Goal: Use online tool/utility: Utilize a website feature to perform a specific function

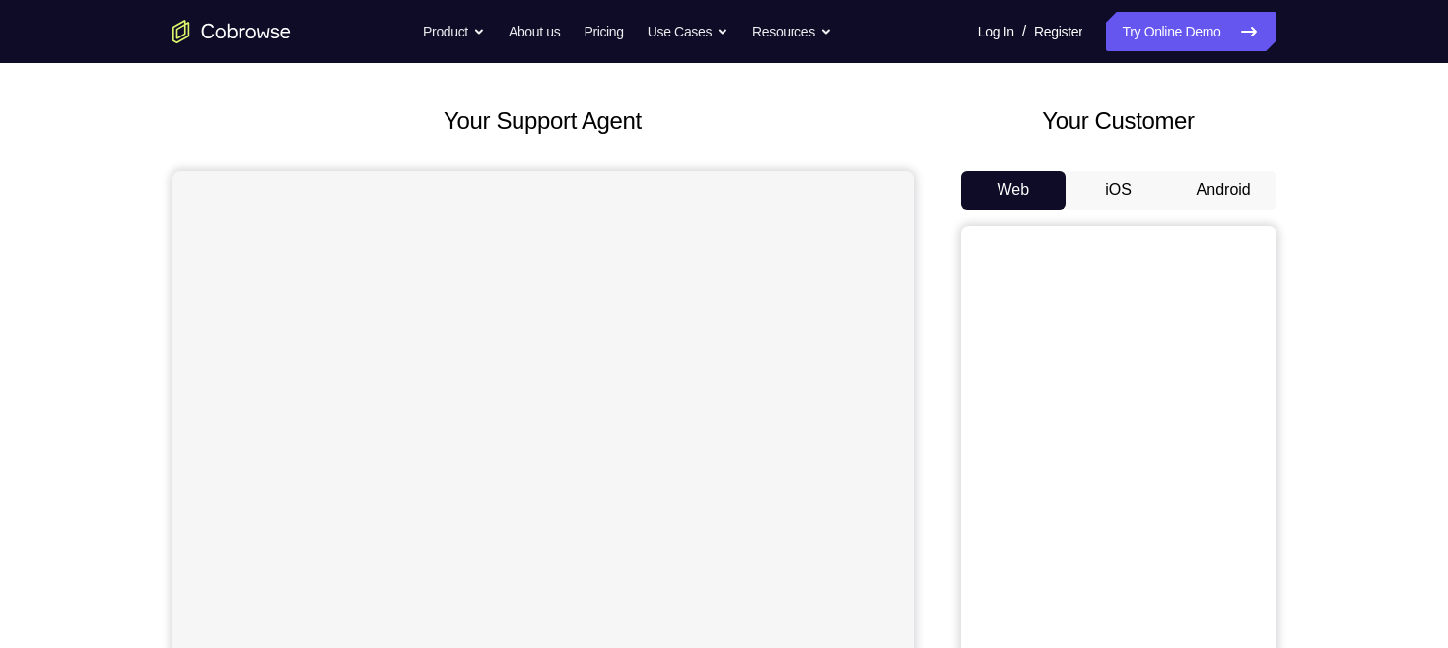
scroll to position [92, 0]
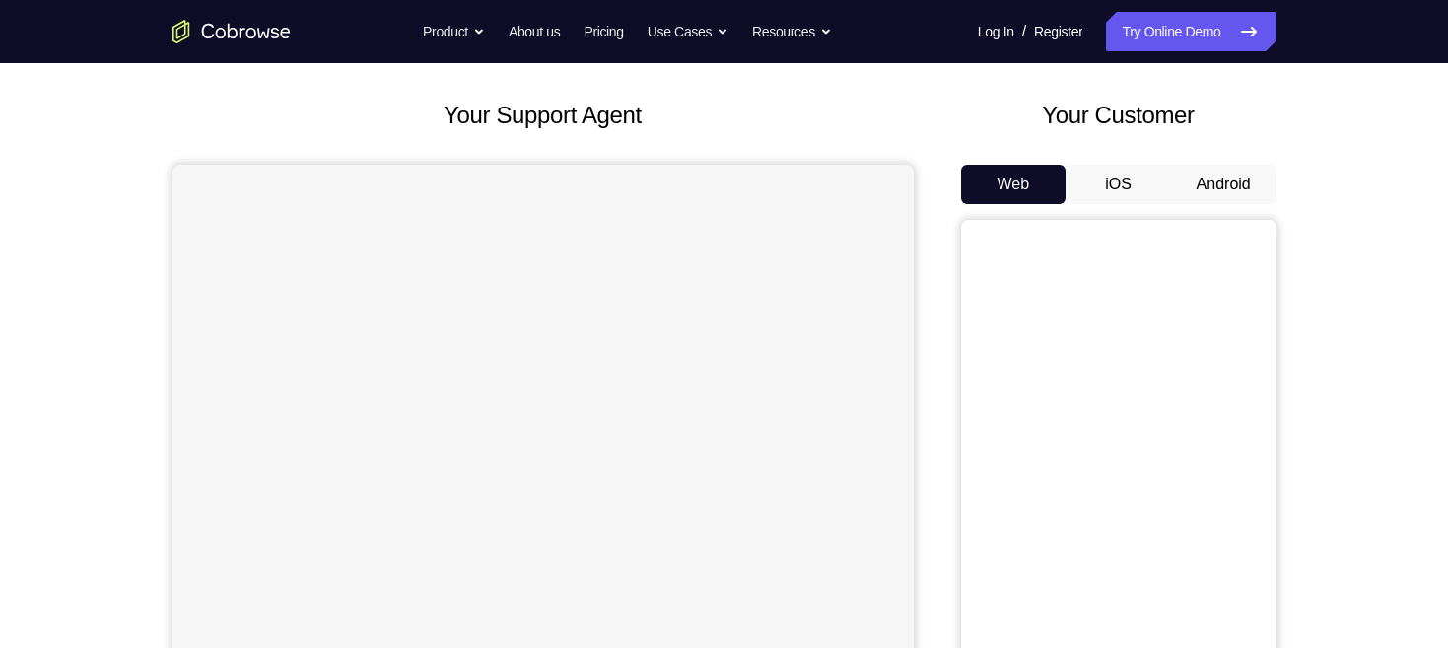
click at [1216, 175] on button "Android" at bounding box center [1224, 184] width 106 height 39
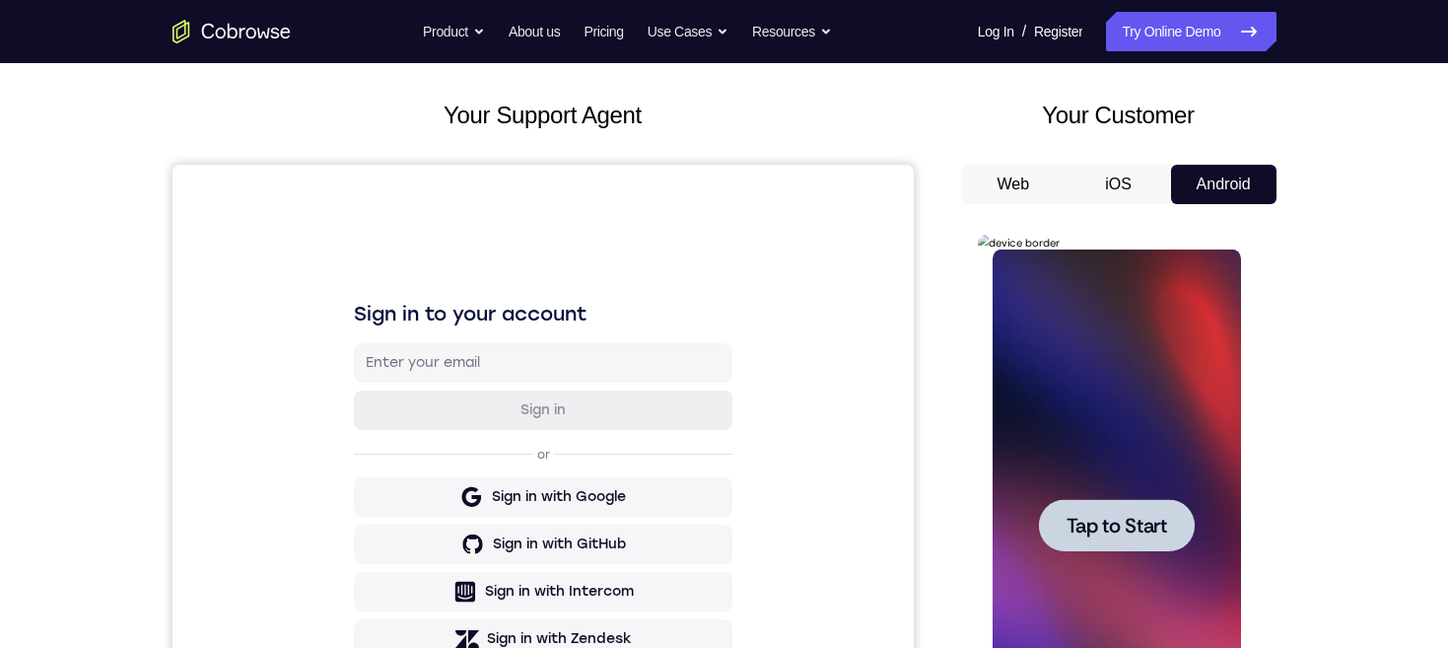
scroll to position [0, 0]
click at [1145, 523] on span "Tap to Start" at bounding box center [1117, 526] width 101 height 20
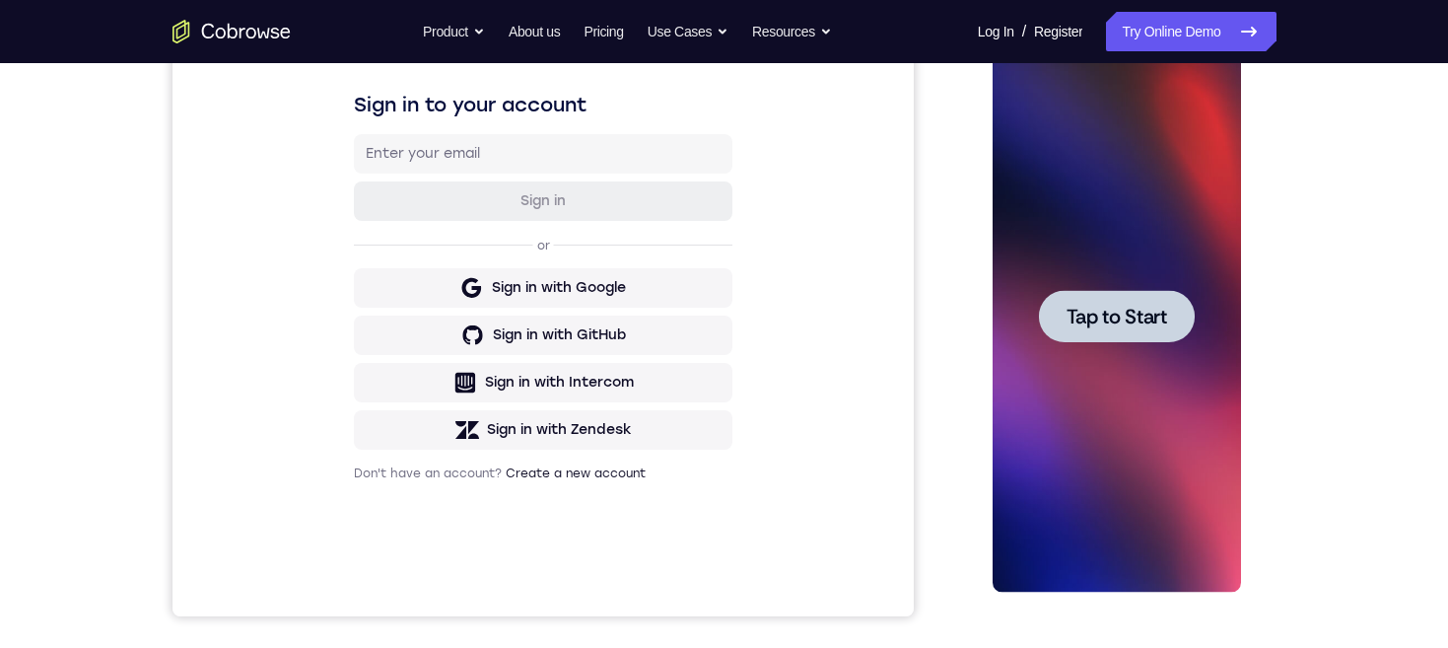
scroll to position [296, 0]
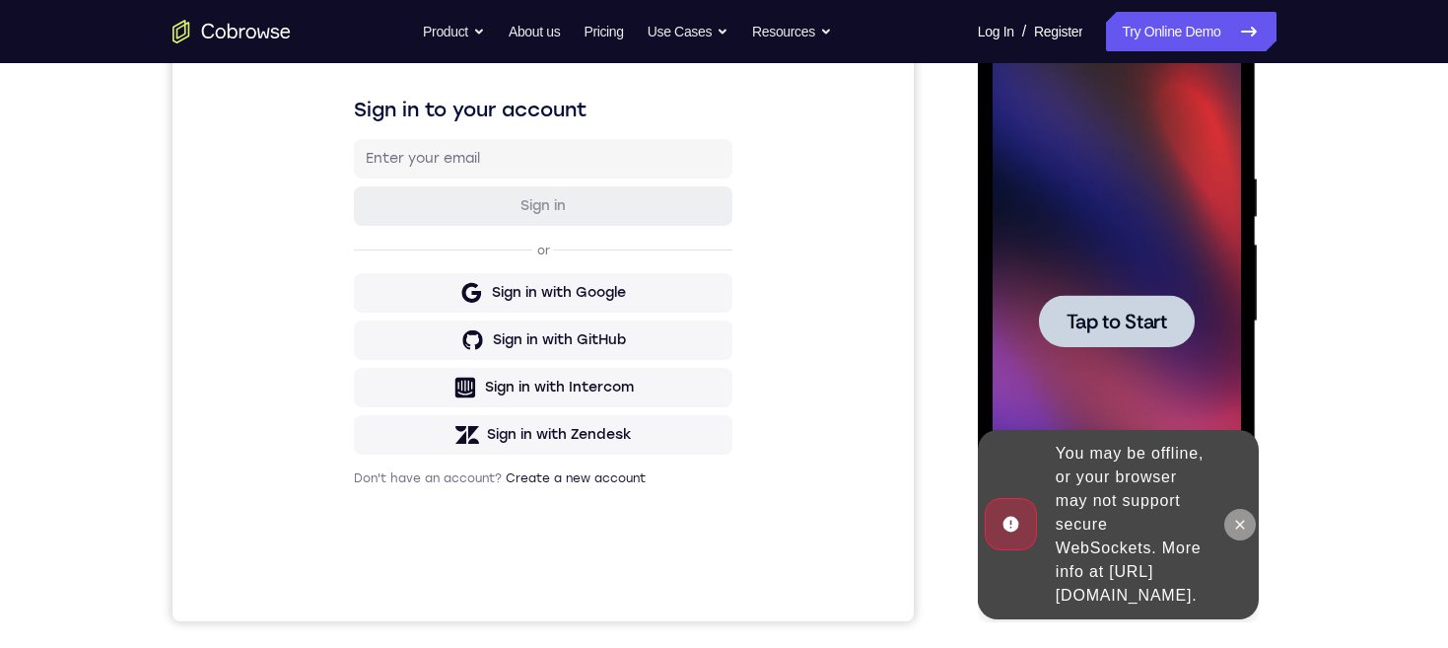
click at [1252, 509] on button at bounding box center [1241, 525] width 32 height 32
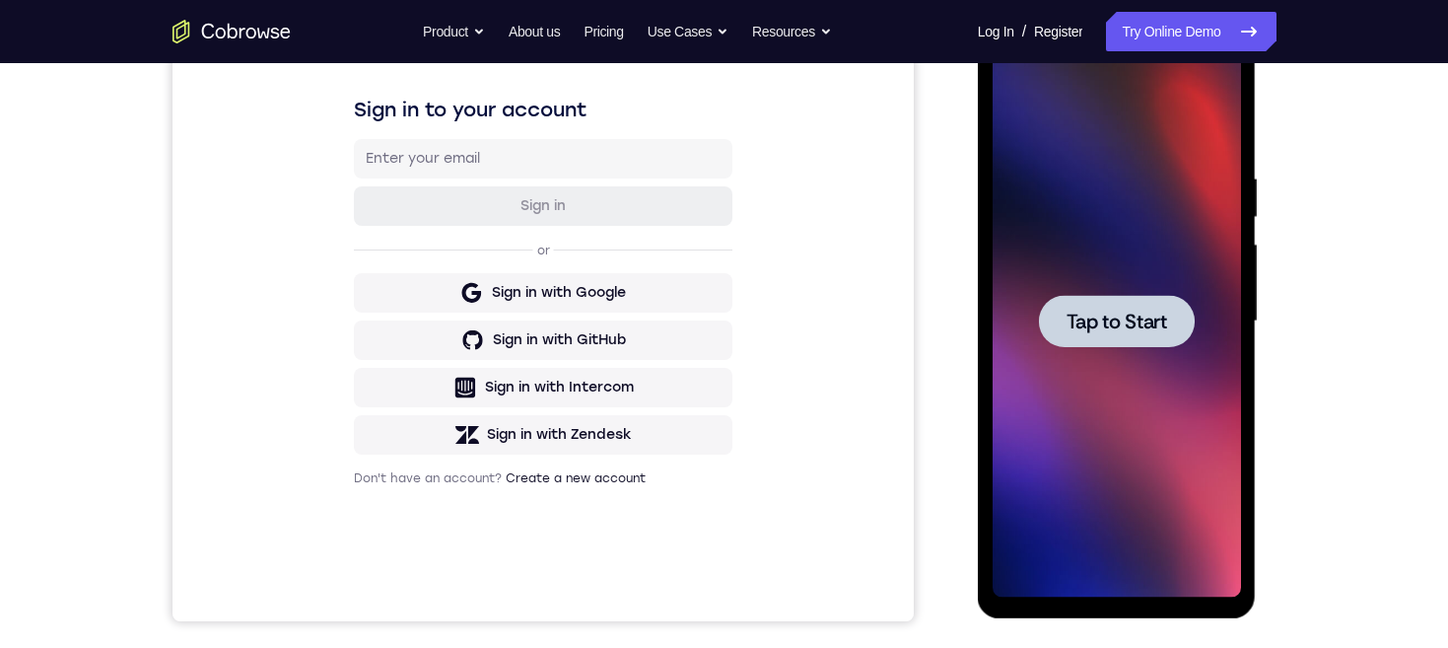
click at [1149, 325] on span "Tap to Start" at bounding box center [1117, 322] width 101 height 20
click at [1132, 323] on span "Tap to Start" at bounding box center [1117, 322] width 101 height 20
click at [1133, 323] on span "Tap to Start" at bounding box center [1117, 322] width 101 height 20
click at [1133, 319] on span "Tap to Start" at bounding box center [1117, 322] width 101 height 20
click at [1137, 323] on span "Tap to Start" at bounding box center [1117, 322] width 101 height 20
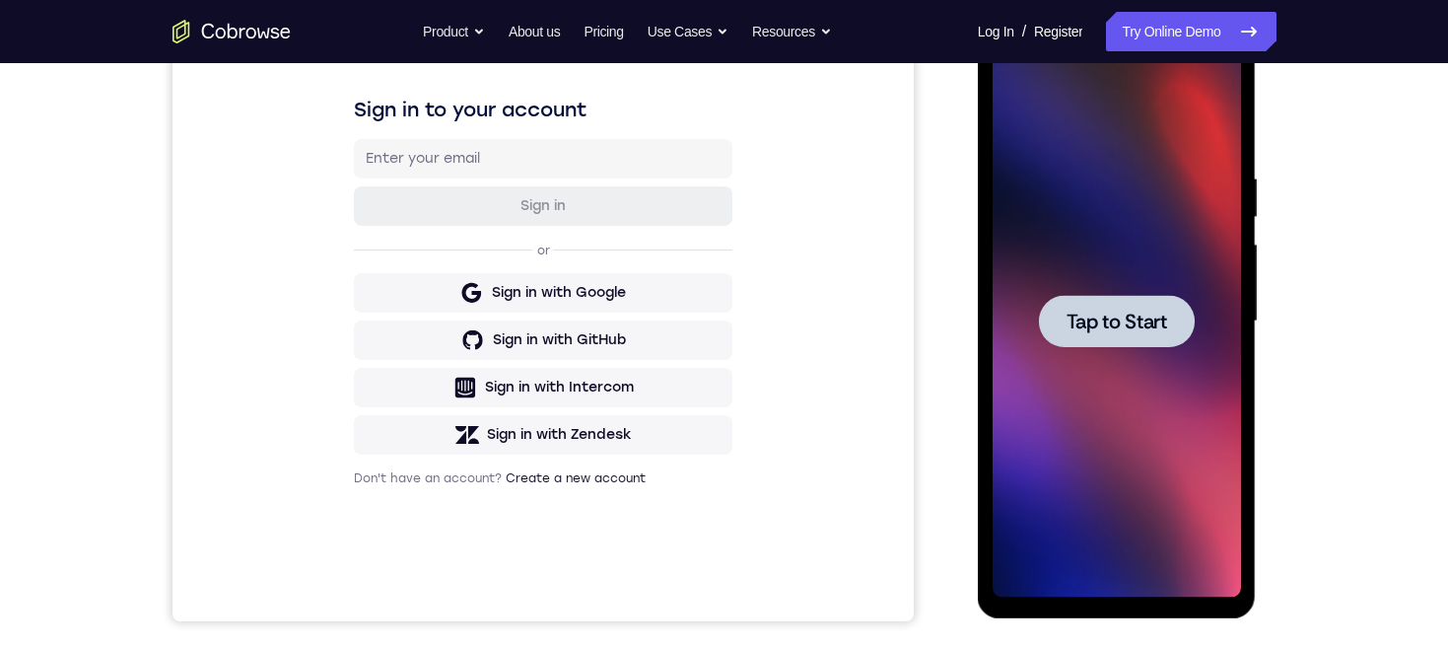
click at [1146, 318] on span "Tap to Start" at bounding box center [1117, 322] width 101 height 20
click at [1149, 303] on div at bounding box center [1117, 321] width 156 height 52
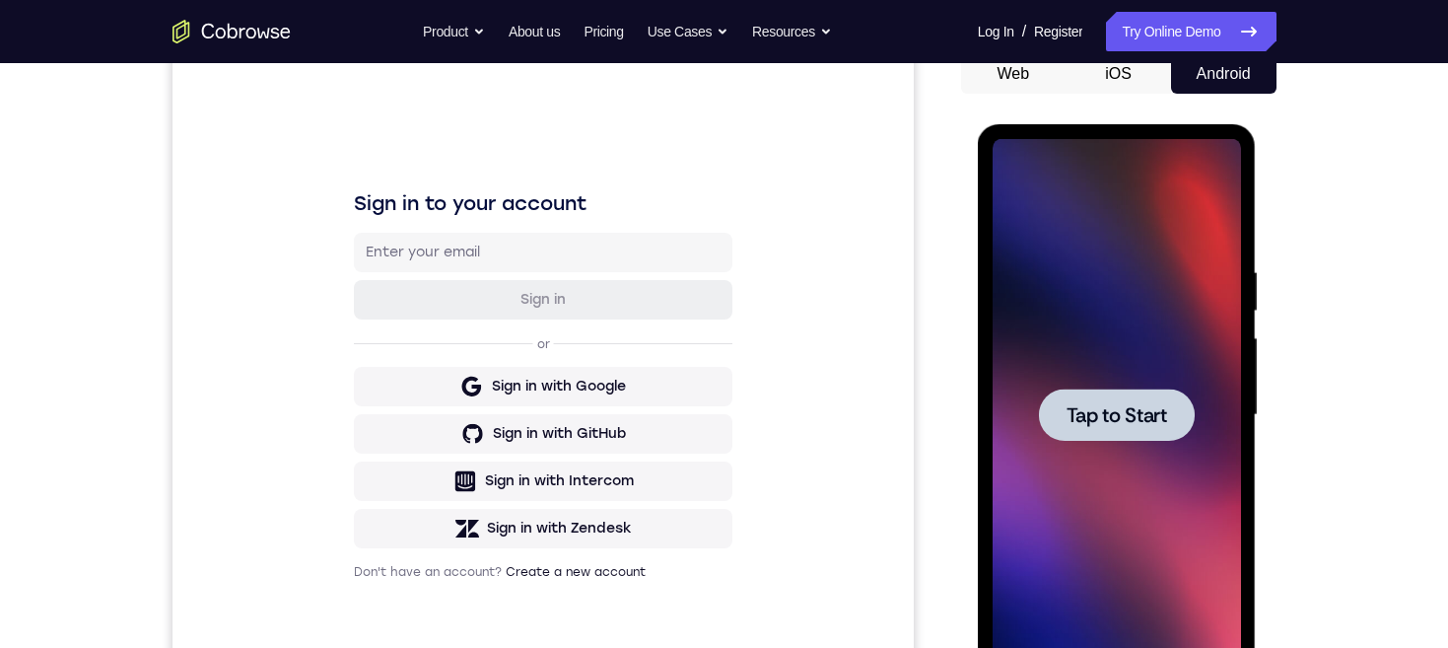
scroll to position [221, 0]
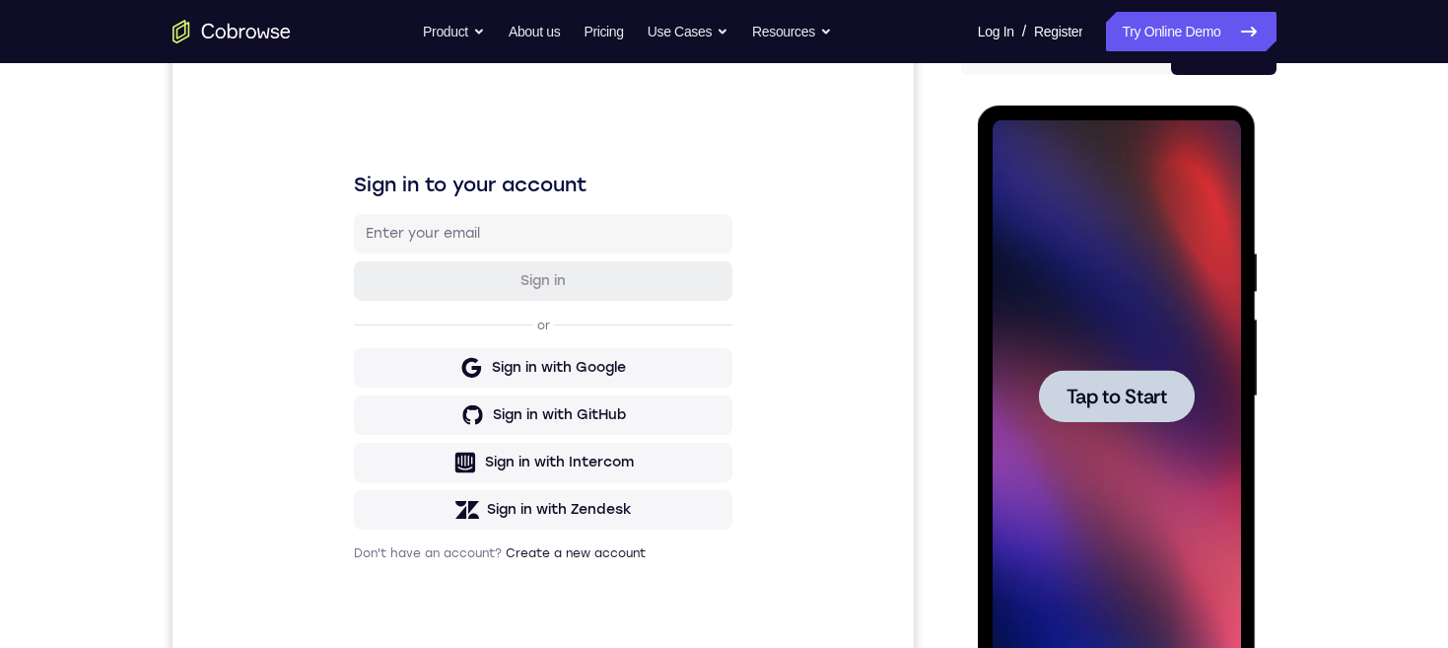
click at [1133, 394] on span "Tap to Start" at bounding box center [1117, 397] width 101 height 20
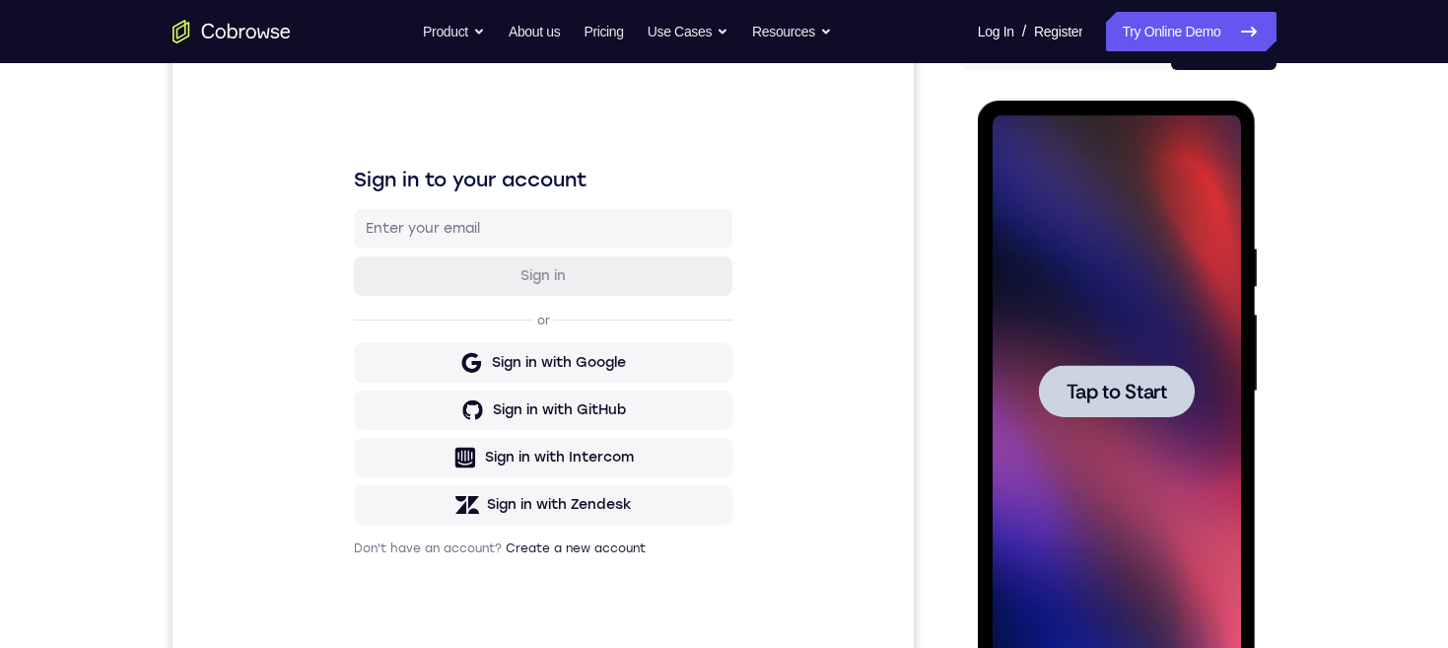
click at [1139, 384] on span "Tap to Start" at bounding box center [1117, 392] width 101 height 20
click at [1152, 385] on span "Tap to Start" at bounding box center [1117, 392] width 101 height 20
click at [1144, 384] on span "Tap to Start" at bounding box center [1117, 392] width 101 height 20
click at [1141, 383] on span "Tap to Start" at bounding box center [1117, 392] width 101 height 20
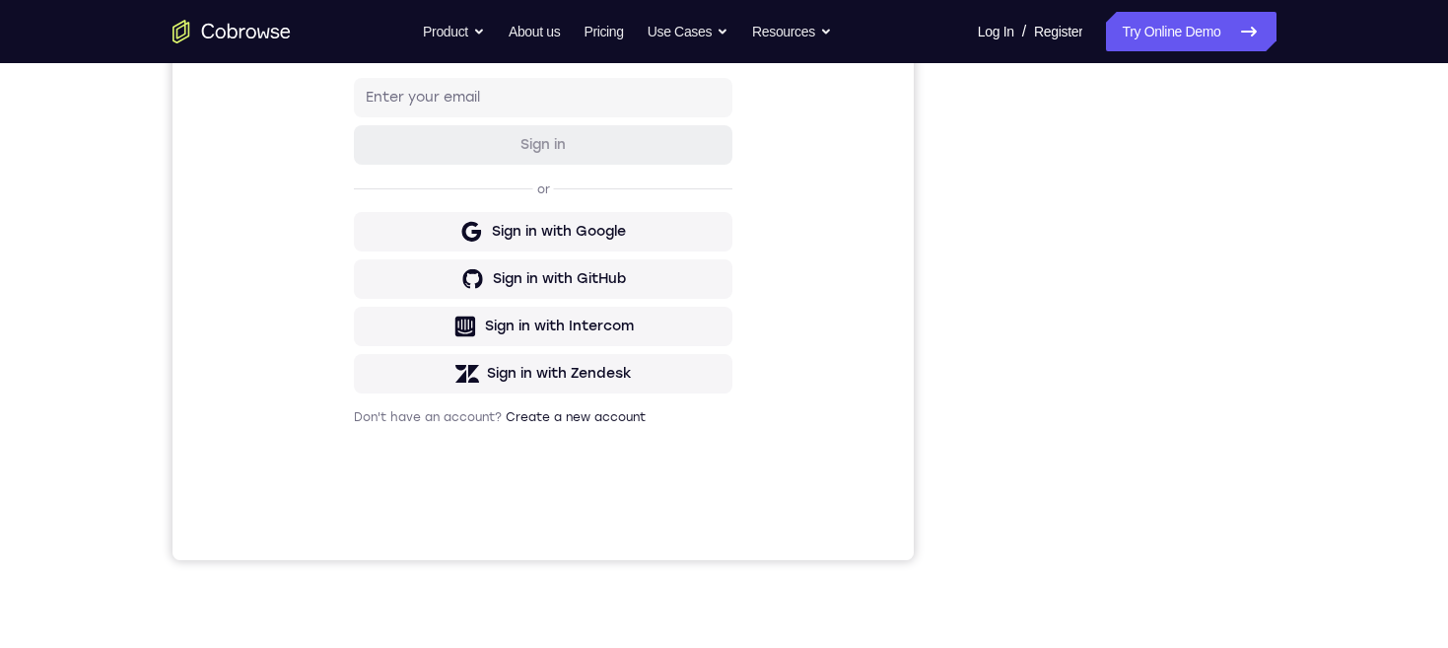
scroll to position [249, 0]
